Goal: Task Accomplishment & Management: Complete application form

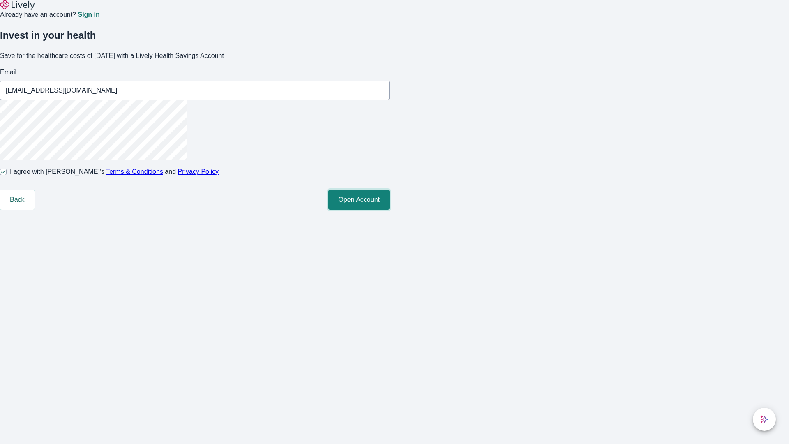
click at [390, 210] on button "Open Account" at bounding box center [358, 200] width 61 height 20
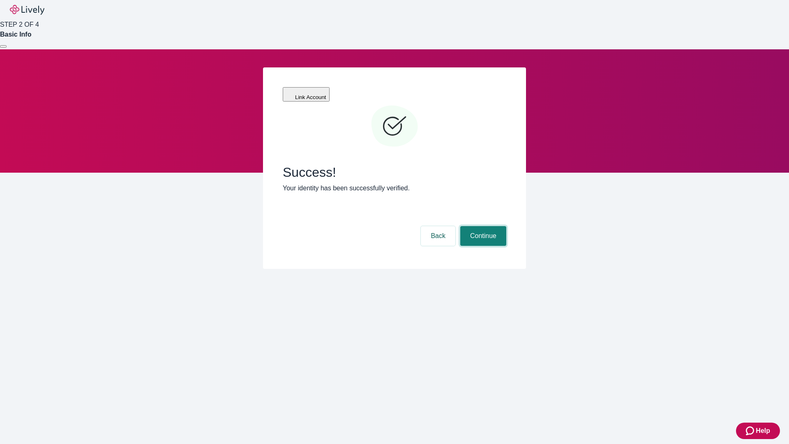
click at [482, 226] on button "Continue" at bounding box center [483, 236] width 46 height 20
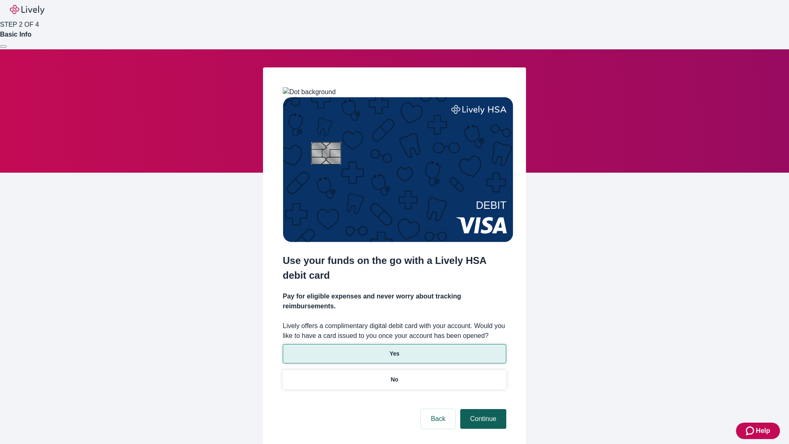
click at [394, 375] on p "No" at bounding box center [395, 379] width 8 height 9
click at [482, 409] on button "Continue" at bounding box center [483, 419] width 46 height 20
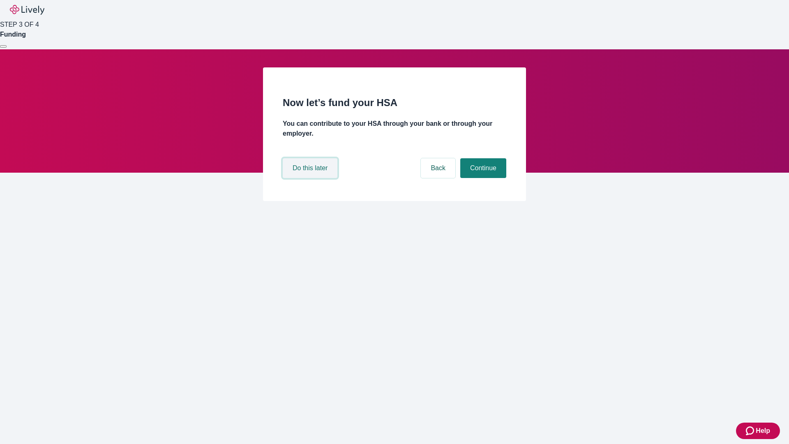
click at [311, 178] on button "Do this later" at bounding box center [310, 168] width 55 height 20
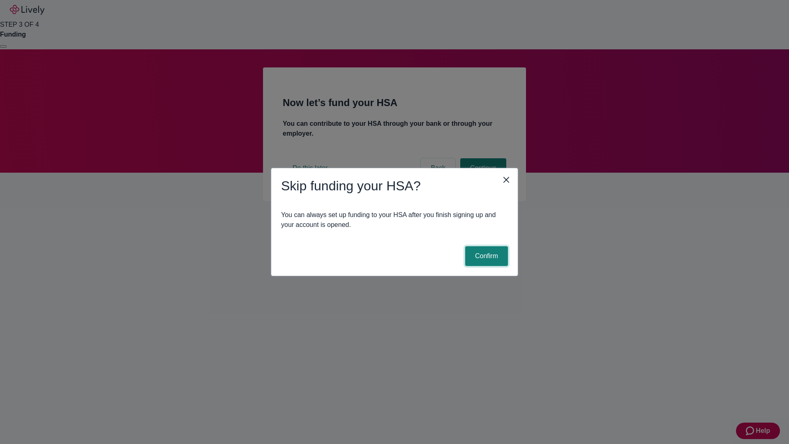
click at [485, 256] on button "Confirm" at bounding box center [486, 256] width 43 height 20
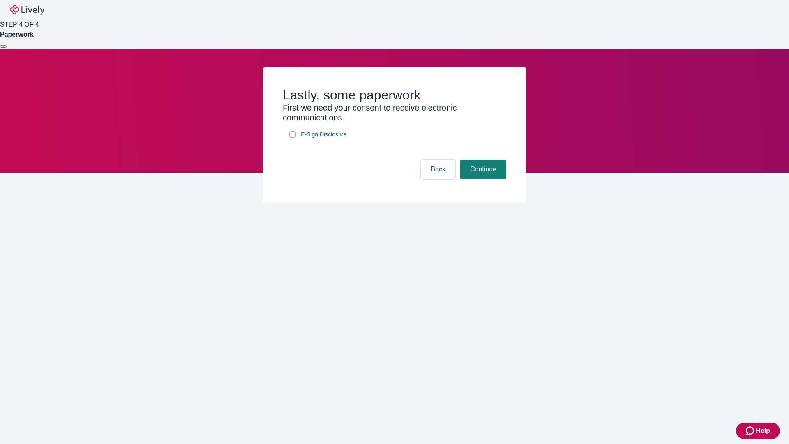
click at [293, 138] on input "E-Sign Disclosure" at bounding box center [292, 134] width 7 height 7
checkbox input "true"
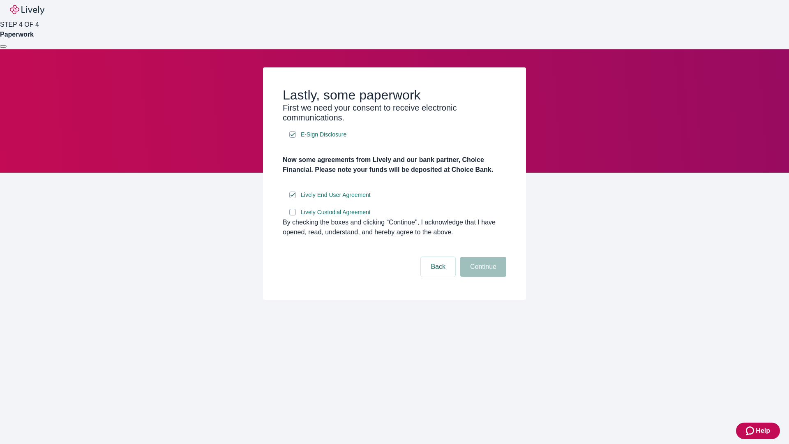
click at [293, 215] on input "Lively Custodial Agreement" at bounding box center [292, 212] width 7 height 7
checkbox input "true"
click at [482, 277] on button "Continue" at bounding box center [483, 267] width 46 height 20
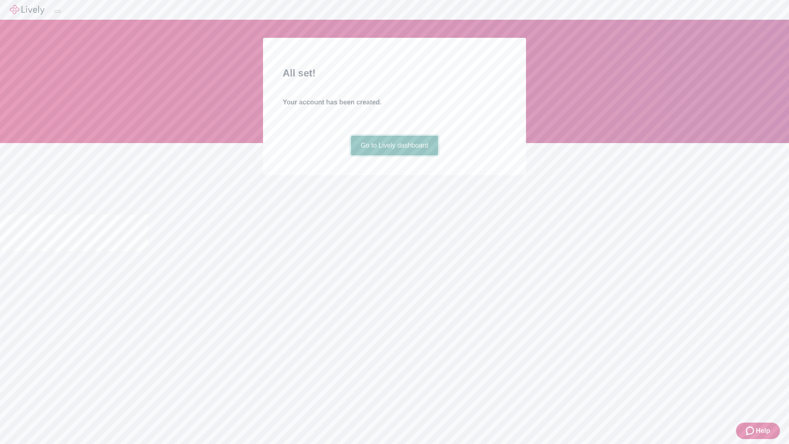
click at [394, 155] on link "Go to Lively dashboard" at bounding box center [395, 146] width 88 height 20
